Goal: Task Accomplishment & Management: Use online tool/utility

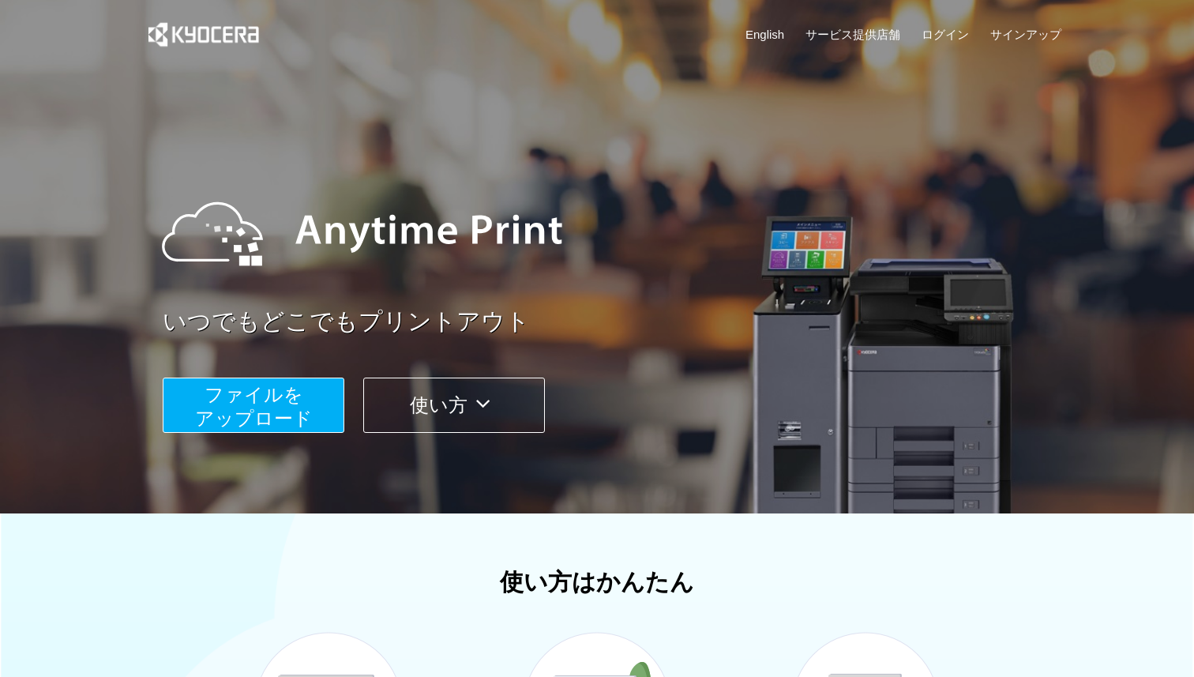
click at [268, 418] on span "ファイルを ​​アップロード" at bounding box center [254, 406] width 118 height 45
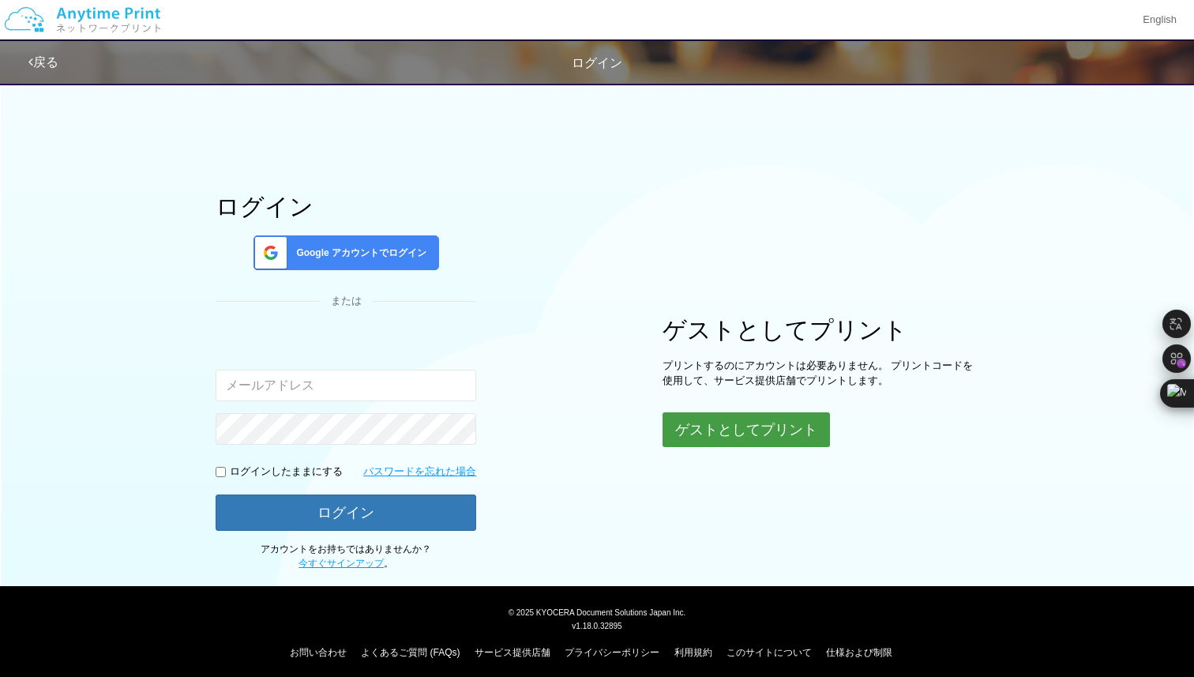
click at [760, 433] on button "ゲストとしてプリント" at bounding box center [746, 429] width 167 height 35
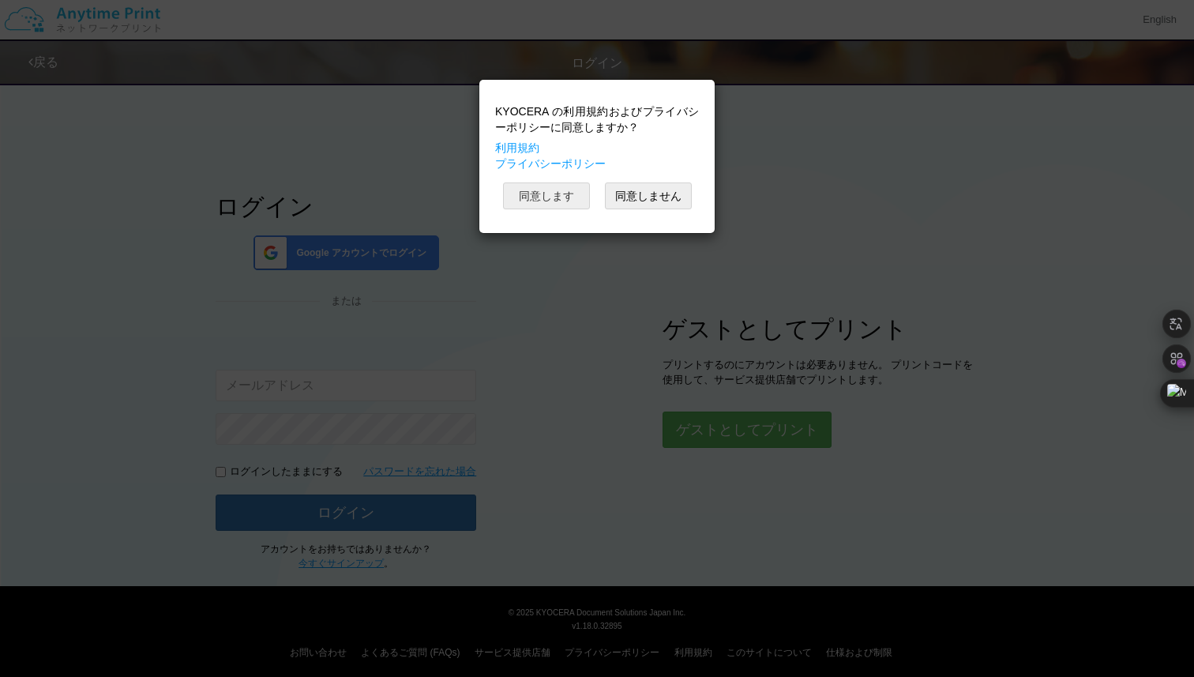
click at [546, 191] on button "同意します" at bounding box center [546, 195] width 87 height 27
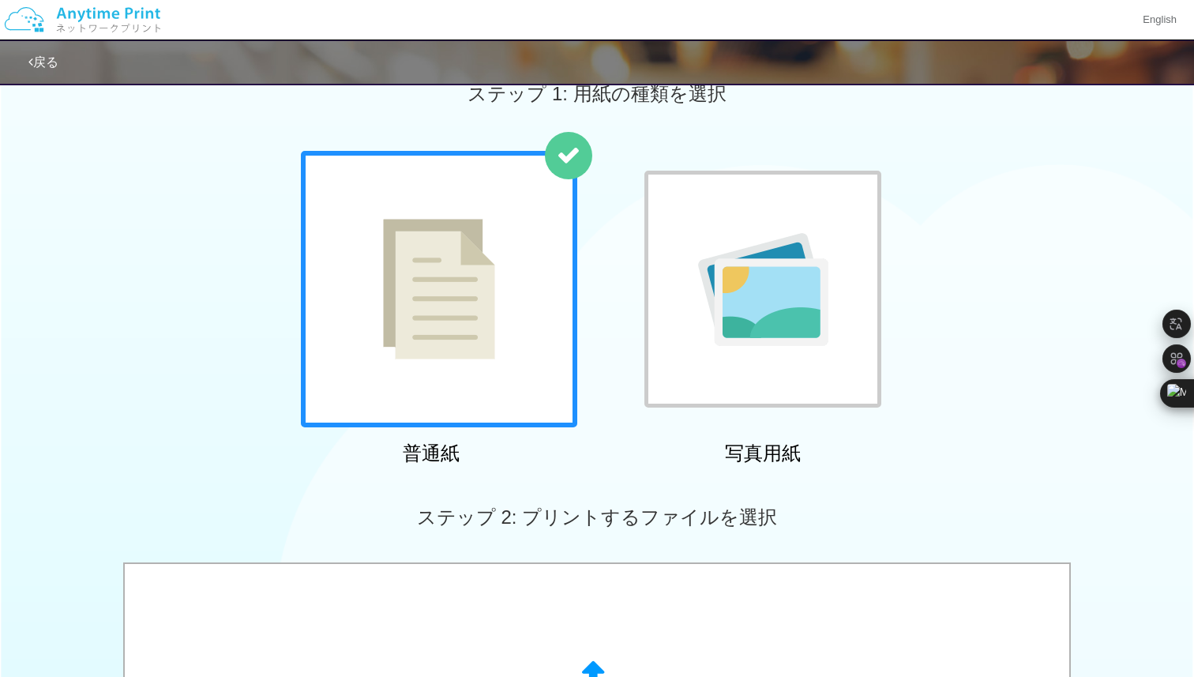
scroll to position [287, 0]
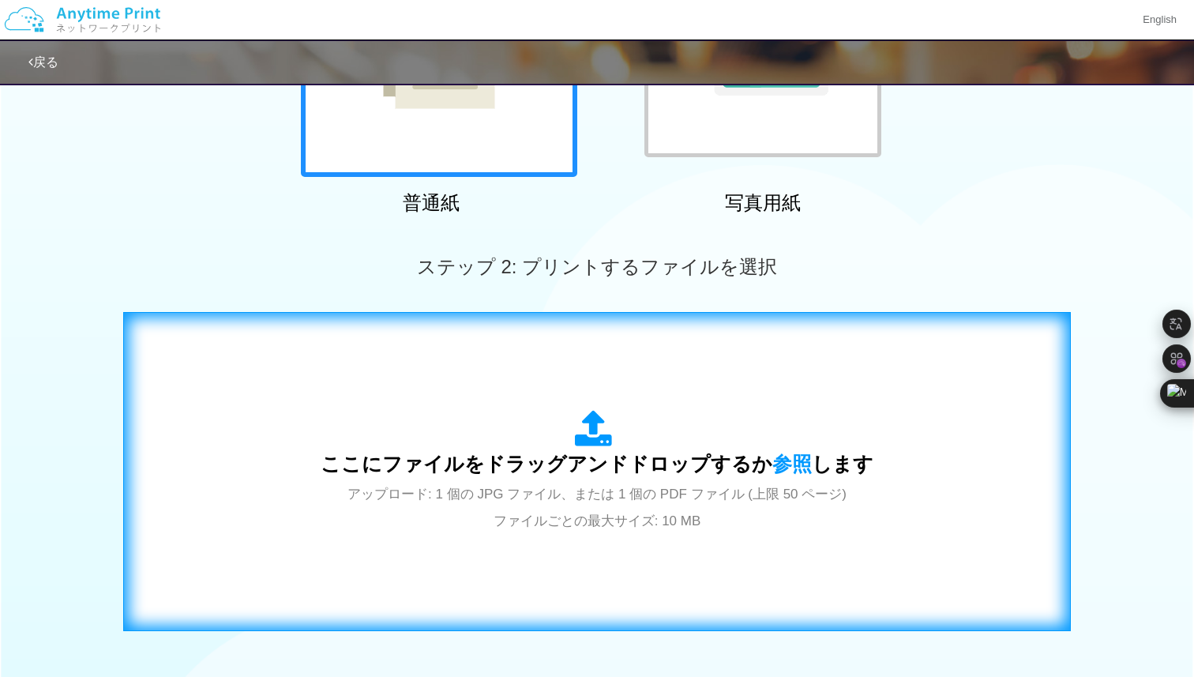
click at [660, 474] on div "ここにファイルをドラッグアンドドロップするか 参照 します アップロード: 1 個の JPG ファイル、または 1 個の PDF ファイル (上限 50 ペー…" at bounding box center [597, 471] width 553 height 123
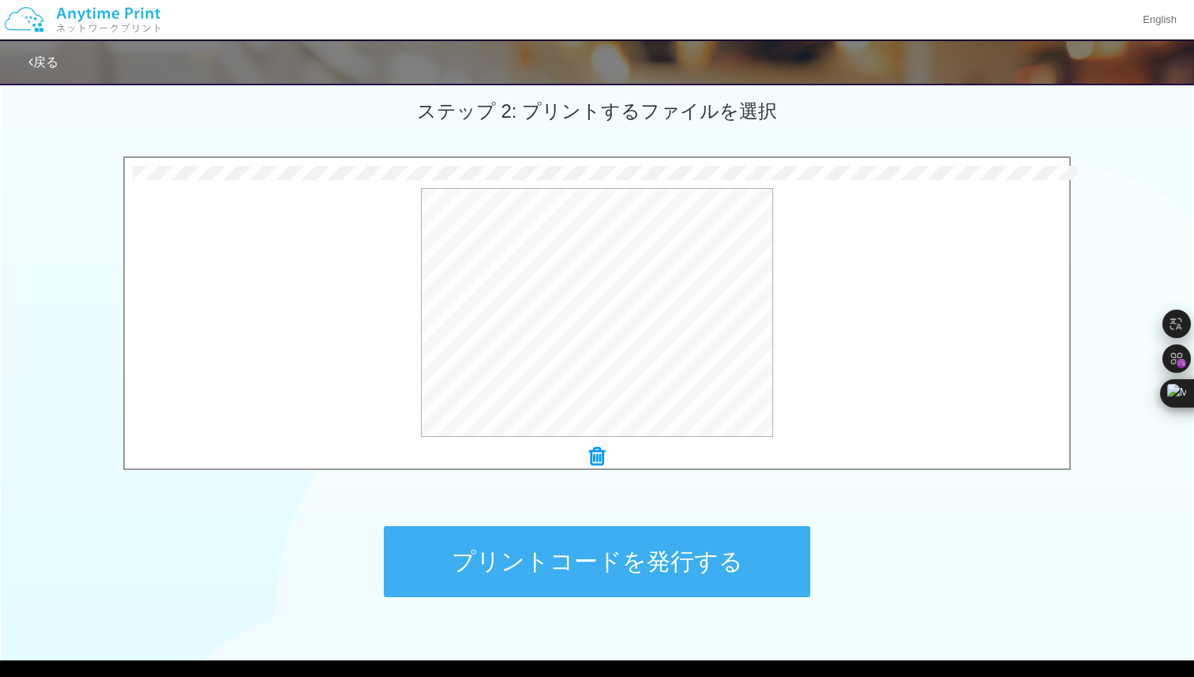
scroll to position [448, 0]
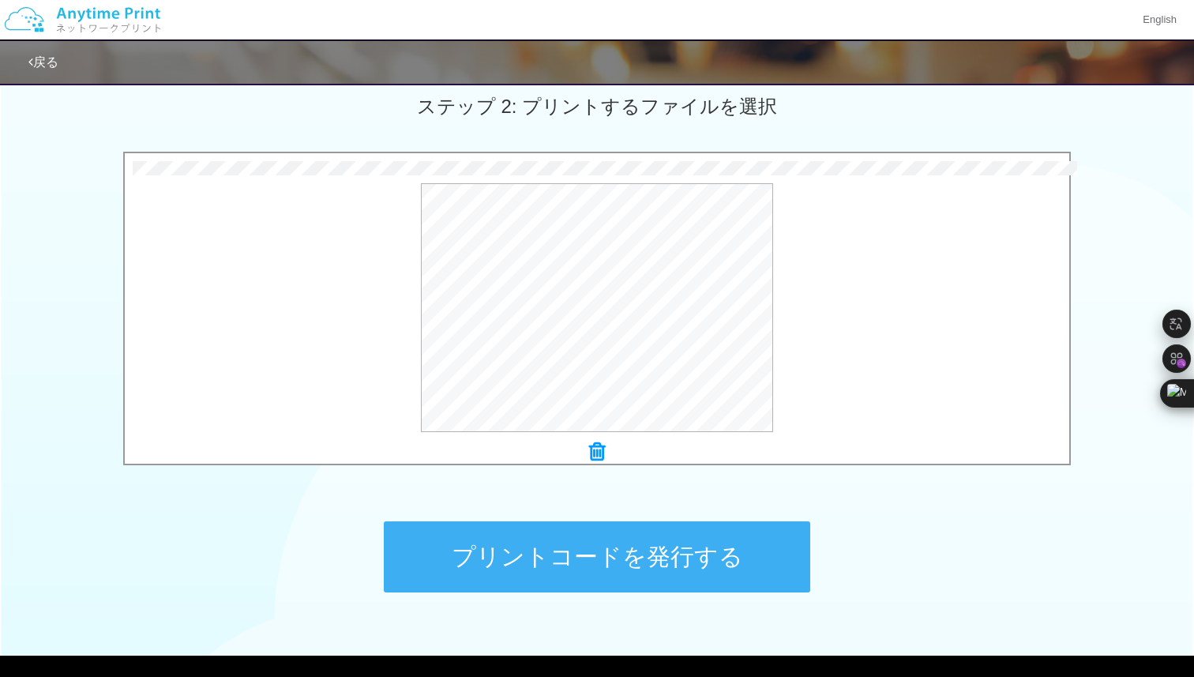
click at [619, 565] on button "プリントコードを発行する" at bounding box center [597, 556] width 426 height 71
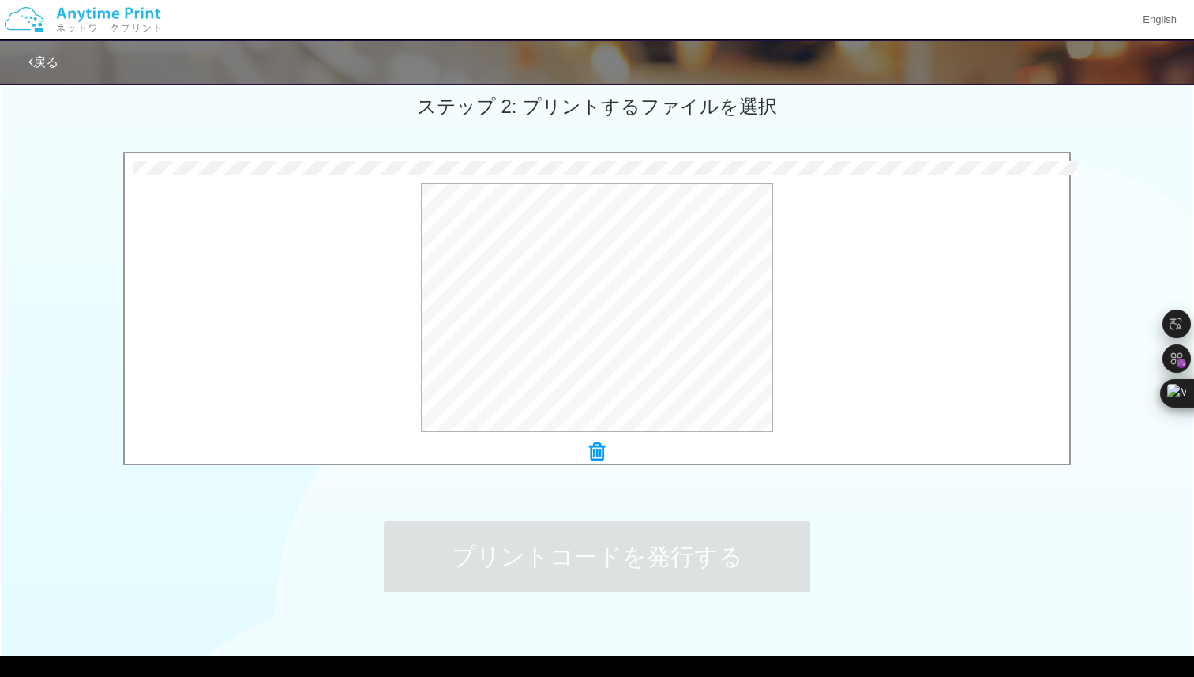
scroll to position [0, 0]
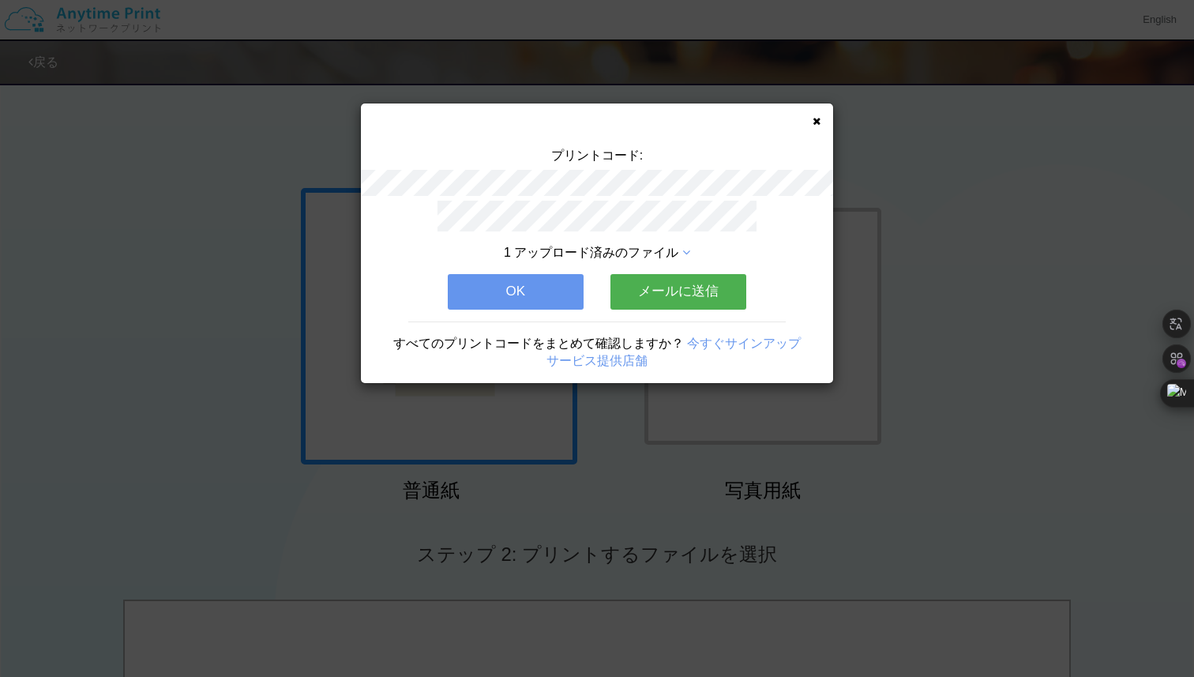
click at [667, 289] on button "メールに送信" at bounding box center [678, 291] width 136 height 35
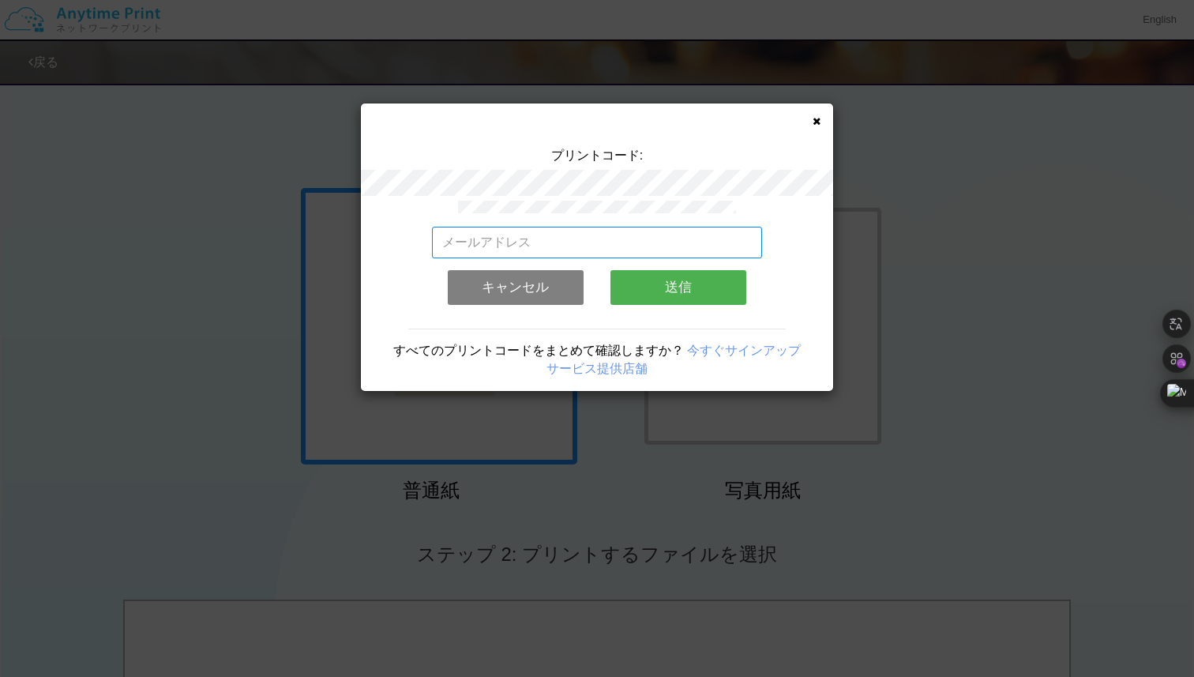
click at [566, 247] on input "email" at bounding box center [597, 243] width 331 height 32
type input "[EMAIL_ADDRESS][DOMAIN_NAME]"
click at [673, 295] on button "送信" at bounding box center [678, 287] width 136 height 35
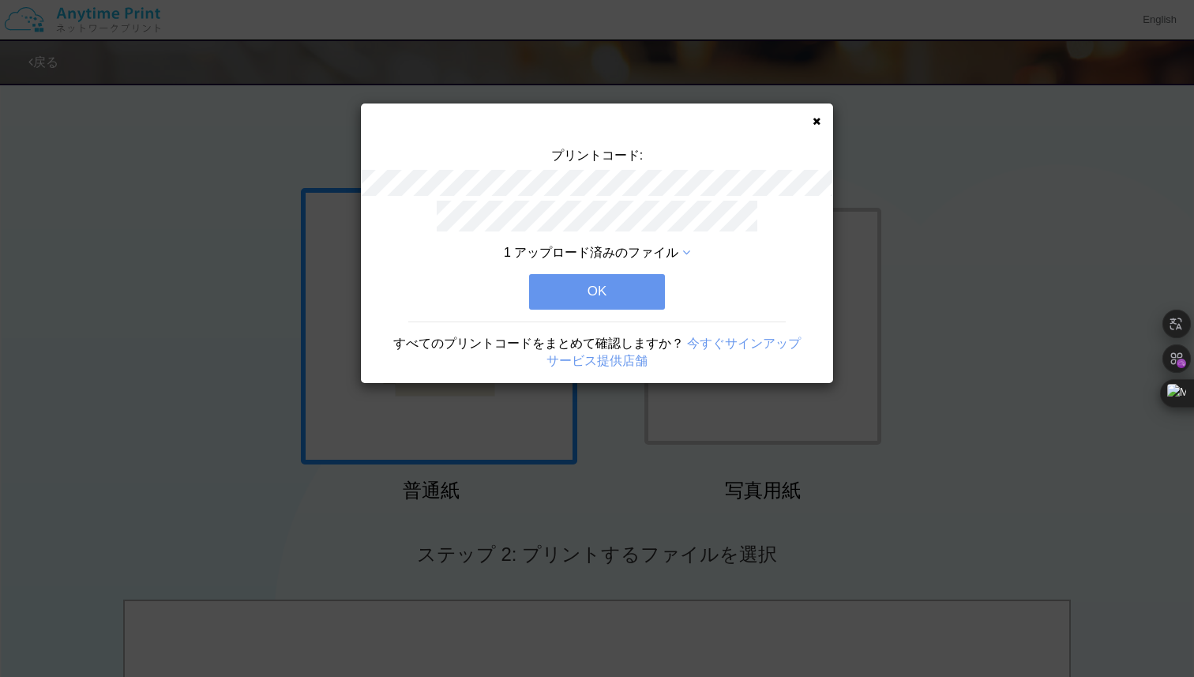
click at [629, 293] on button "OK" at bounding box center [597, 291] width 136 height 35
